Goal: Consume media (video, audio)

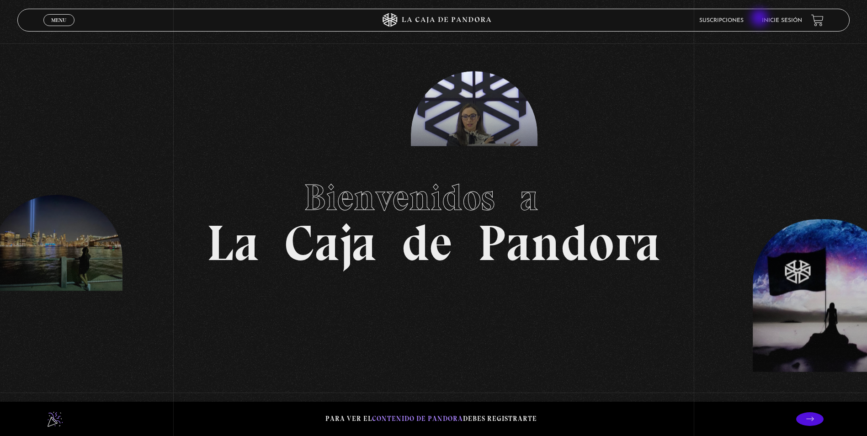
click at [773, 22] on link "Inicie sesión" at bounding box center [782, 20] width 40 height 5
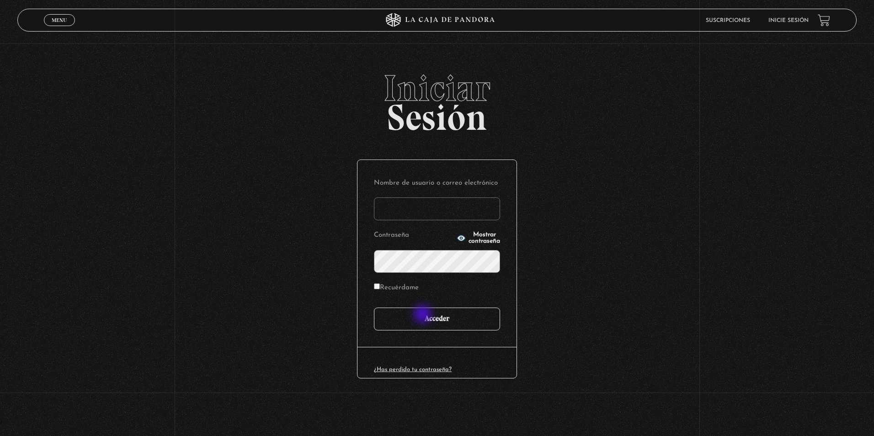
type input "zairamendozapalma@hotmail.com"
click at [423, 310] on input "Acceder" at bounding box center [437, 319] width 126 height 23
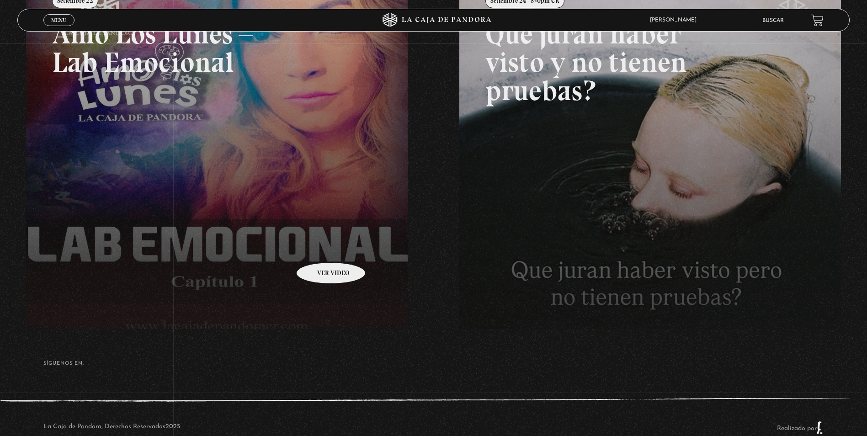
scroll to position [183, 0]
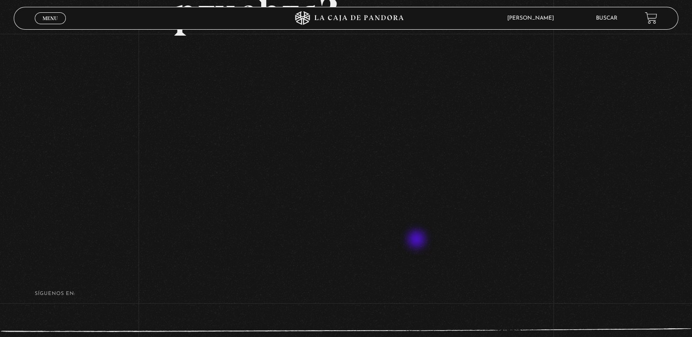
scroll to position [139, 0]
